Goal: Check status: Check status

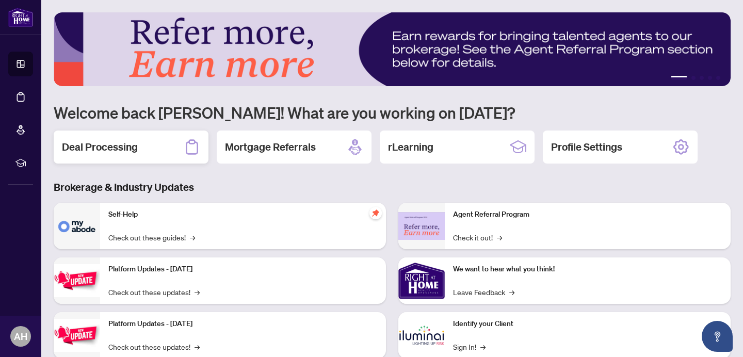
click at [121, 148] on h2 "Deal Processing" at bounding box center [100, 147] width 76 height 14
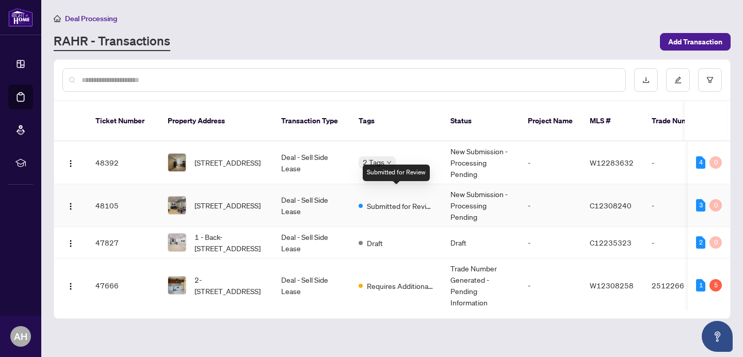
click at [384, 200] on span "Submitted for Review" at bounding box center [400, 205] width 67 height 11
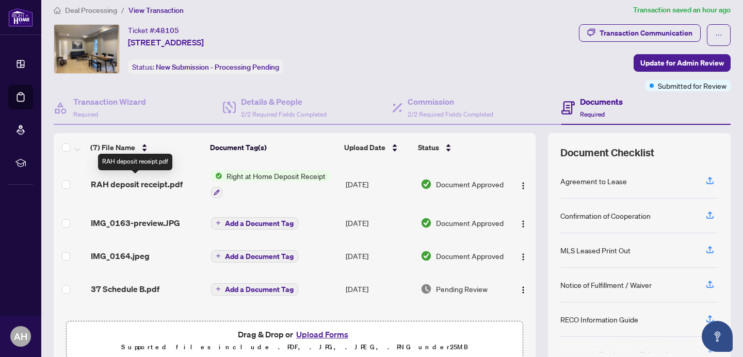
click at [161, 183] on span "RAH deposit receipt.pdf" at bounding box center [137, 184] width 92 height 12
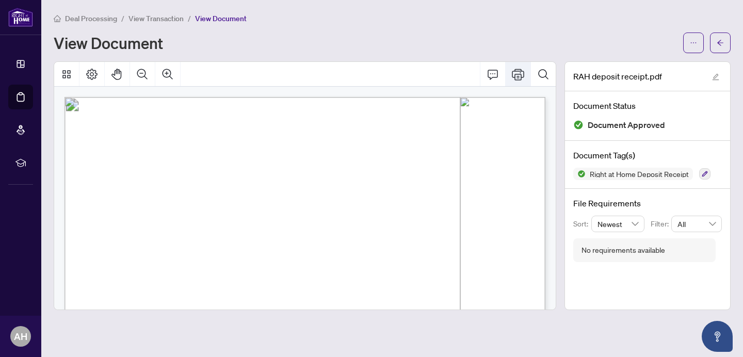
click at [517, 75] on icon "Print" at bounding box center [518, 74] width 12 height 12
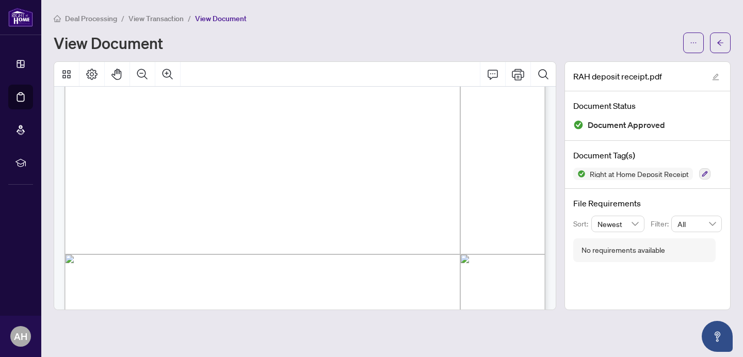
scroll to position [247, 0]
